Goal: Use online tool/utility: Utilize a website feature to perform a specific function

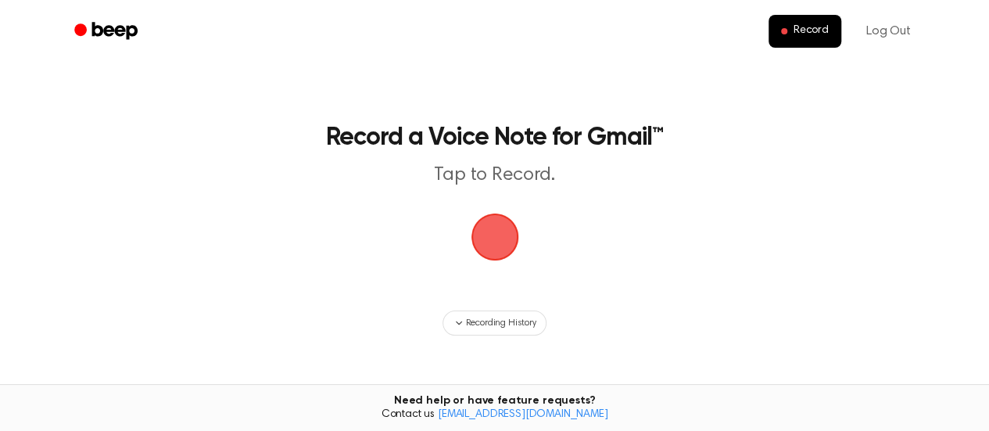
click at [502, 240] on span "button" at bounding box center [494, 237] width 58 height 58
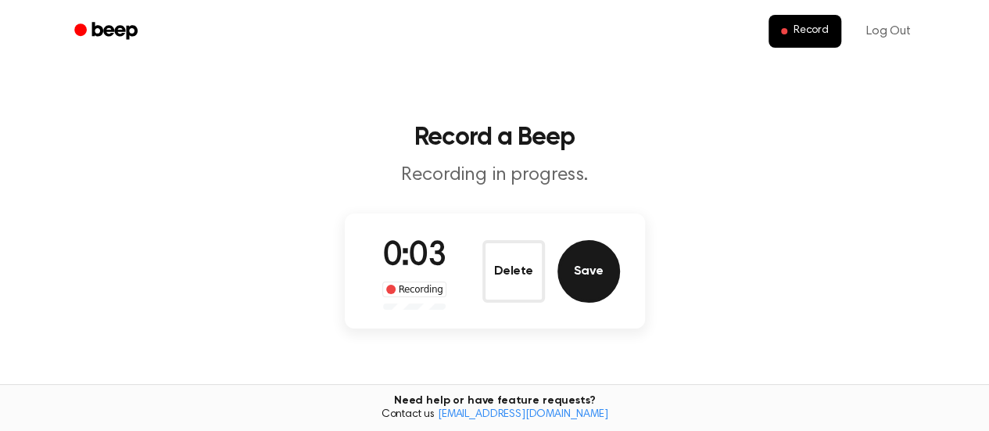
click at [593, 270] on button "Save" at bounding box center [589, 271] width 63 height 63
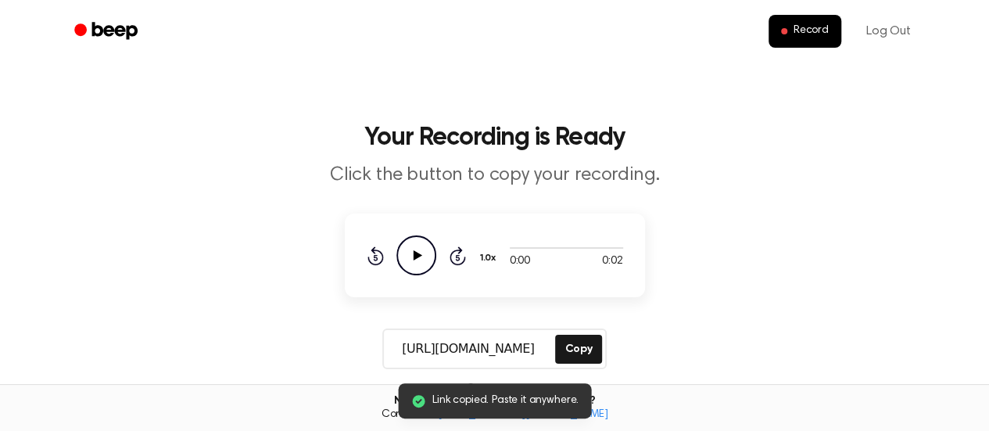
click at [415, 261] on icon "Play Audio" at bounding box center [417, 255] width 40 height 40
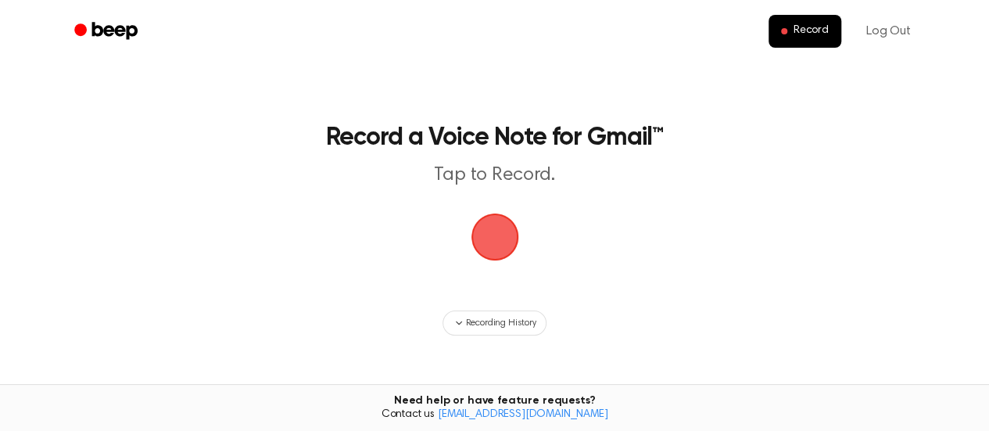
click at [505, 232] on span "button" at bounding box center [494, 236] width 53 height 53
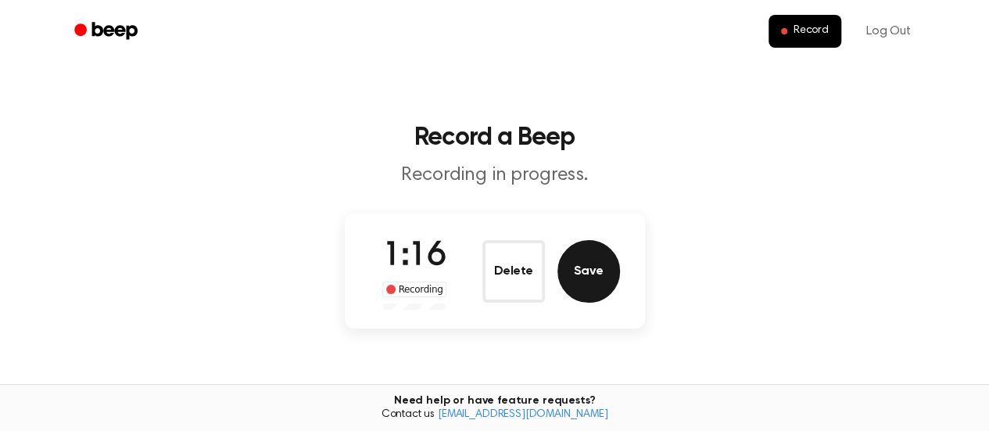
click at [598, 257] on button "Save" at bounding box center [589, 271] width 63 height 63
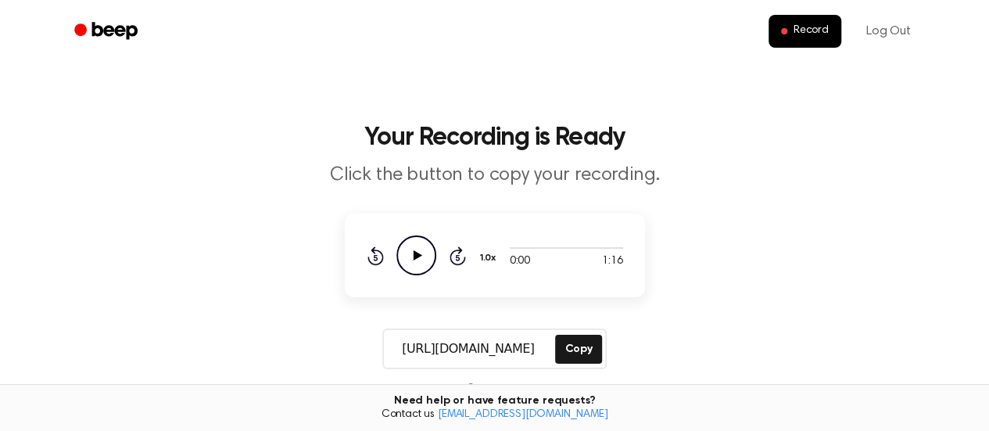
click at [442, 257] on div "Rewind 5 seconds Play Audio Skip 5 seconds" at bounding box center [416, 255] width 99 height 40
click at [423, 259] on icon "Play Audio" at bounding box center [417, 255] width 40 height 40
click at [578, 345] on button "Copy" at bounding box center [578, 349] width 46 height 29
